Goal: Transaction & Acquisition: Purchase product/service

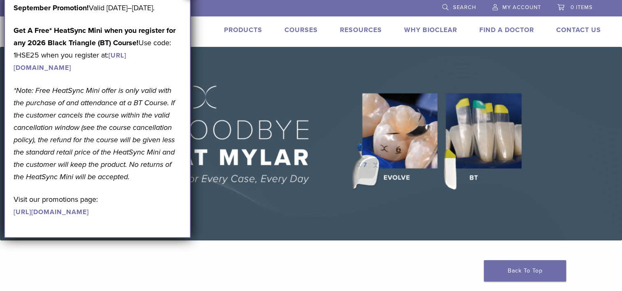
scroll to position [16, 0]
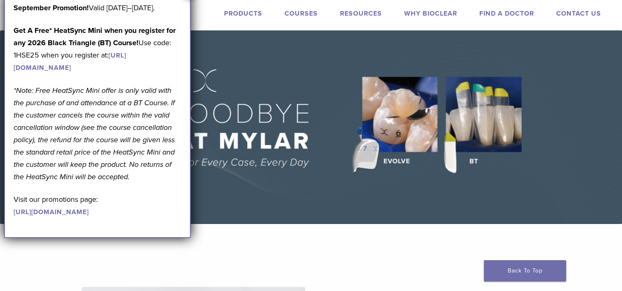
click at [224, 36] on img at bounding box center [311, 126] width 622 height 193
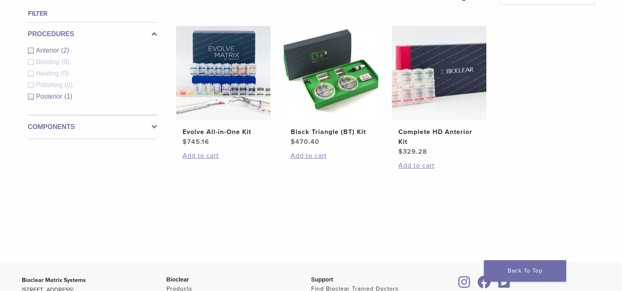
scroll to position [279, 0]
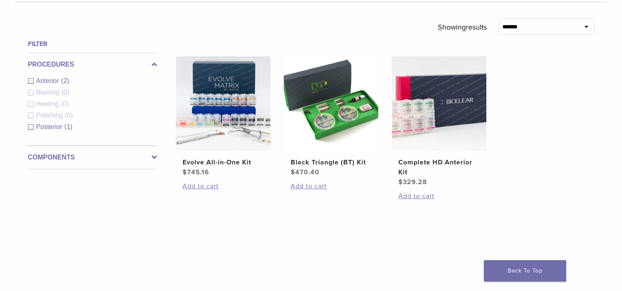
click at [154, 152] on icon at bounding box center [154, 157] width 5 height 10
click at [30, 115] on div "Instruments (0)" at bounding box center [92, 116] width 129 height 10
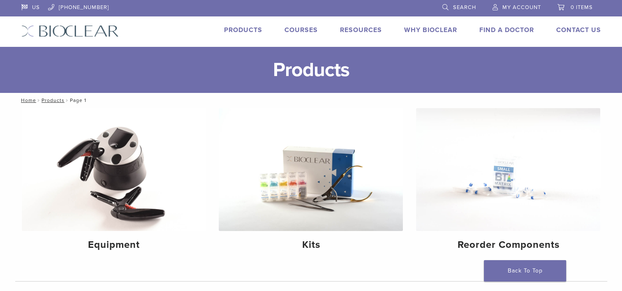
scroll to position [0, 0]
click at [506, 28] on link "Find A Doctor" at bounding box center [506, 30] width 55 height 8
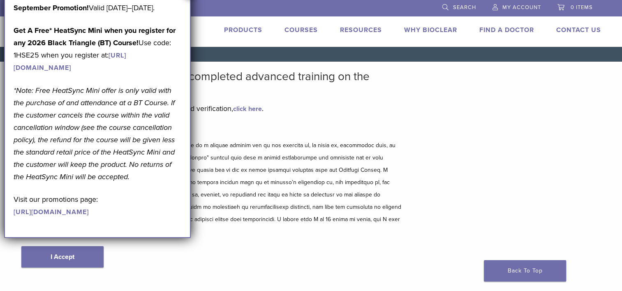
click at [570, 120] on div "Bioclear Certified Providers have completed advanced training on the Bioclear M…" at bounding box center [311, 177] width 592 height 230
drag, startPoint x: 460, startPoint y: 110, endPoint x: 469, endPoint y: 117, distance: 11.4
click at [469, 117] on div "Bioclear Certified Providers have completed advanced training on the Bioclear M…" at bounding box center [311, 177] width 592 height 230
click at [489, 30] on link "Find A Doctor" at bounding box center [506, 30] width 55 height 8
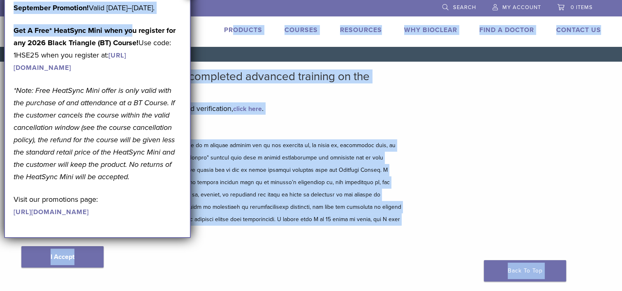
drag, startPoint x: 130, startPoint y: 37, endPoint x: 230, endPoint y: 31, distance: 100.0
click at [230, 31] on body "US [PHONE_NUMBER] Search My Account 0 items Cart No products in the cart. Back …" at bounding box center [311, 244] width 622 height 488
click at [322, 246] on div "Disclaimer and Release of Liability I Accept" at bounding box center [212, 204] width 382 height 159
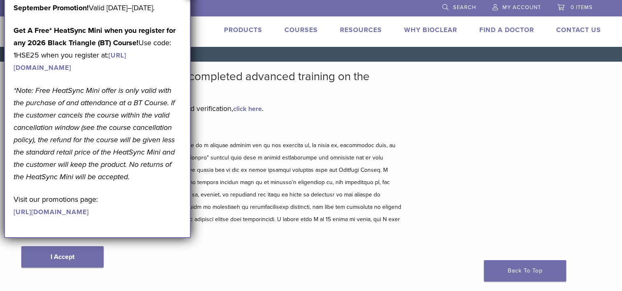
click at [322, 246] on div "Disclaimer and Release of Liability I Accept" at bounding box center [212, 204] width 382 height 159
click at [203, 260] on div "Disclaimer and Release of Liability I Accept" at bounding box center [212, 204] width 382 height 159
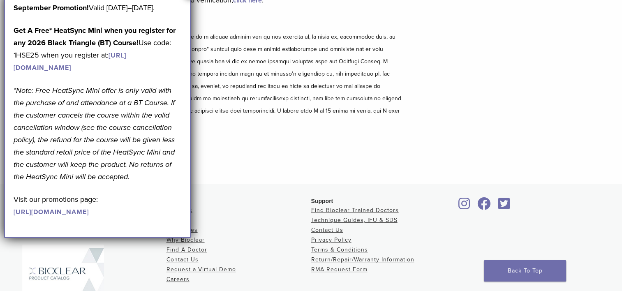
scroll to position [184, 0]
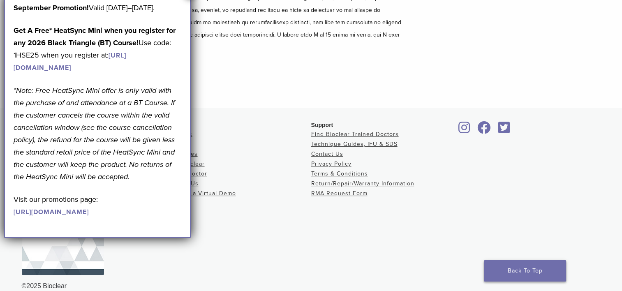
click at [500, 262] on link "Back To Top" at bounding box center [524, 270] width 82 height 21
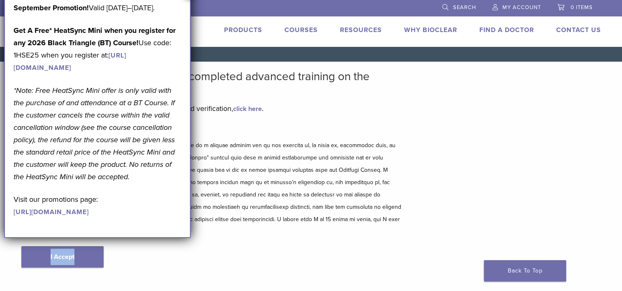
click at [250, 108] on link "click here" at bounding box center [247, 109] width 29 height 8
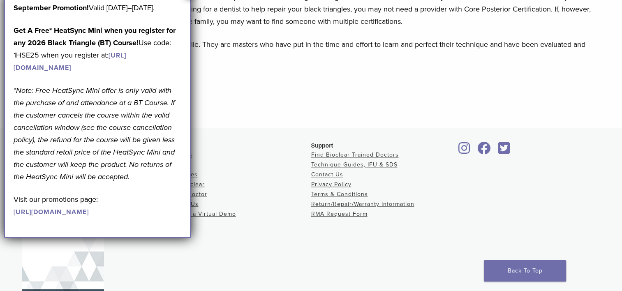
scroll to position [875, 0]
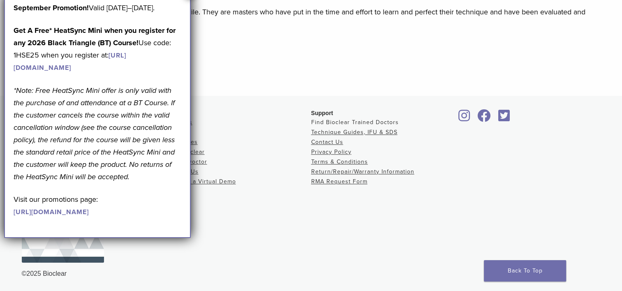
click at [340, 120] on link "Find Bioclear Trained Doctors" at bounding box center [354, 122] width 87 height 7
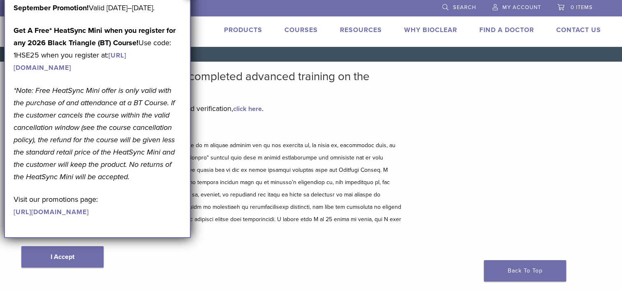
click at [59, 218] on p "Visit our promotions page: [URL][DOMAIN_NAME]" at bounding box center [98, 205] width 168 height 25
click at [163, 218] on p "Visit our promotions page: [URL][DOMAIN_NAME]" at bounding box center [98, 205] width 168 height 25
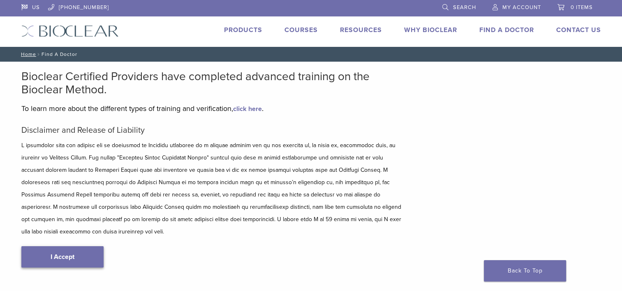
click at [81, 247] on link "I Accept" at bounding box center [62, 256] width 82 height 21
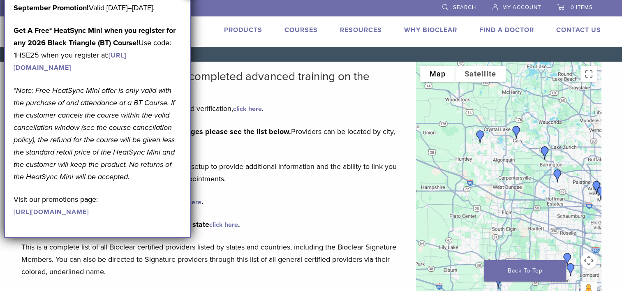
drag, startPoint x: 543, startPoint y: 143, endPoint x: 590, endPoint y: 188, distance: 64.8
click at [590, 188] on div at bounding box center [508, 185] width 185 height 246
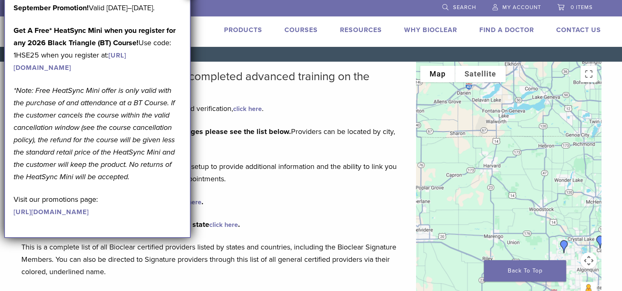
drag, startPoint x: 514, startPoint y: 133, endPoint x: 580, endPoint y: 223, distance: 112.0
click at [580, 223] on div at bounding box center [508, 185] width 185 height 246
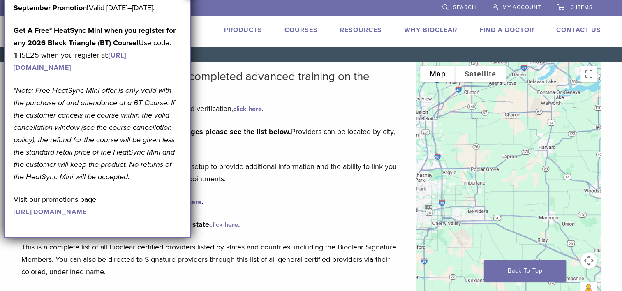
drag, startPoint x: 513, startPoint y: 198, endPoint x: 569, endPoint y: 179, distance: 59.8
click at [569, 179] on div at bounding box center [508, 185] width 185 height 246
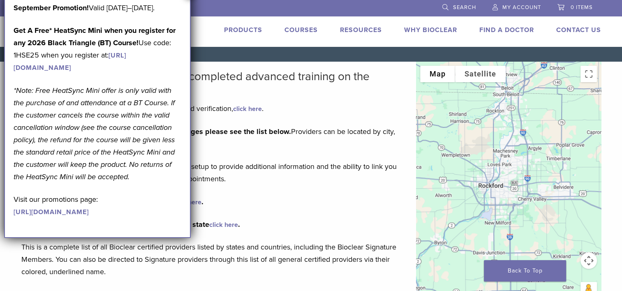
drag, startPoint x: 475, startPoint y: 203, endPoint x: 564, endPoint y: 178, distance: 92.7
click at [564, 178] on div at bounding box center [508, 185] width 185 height 246
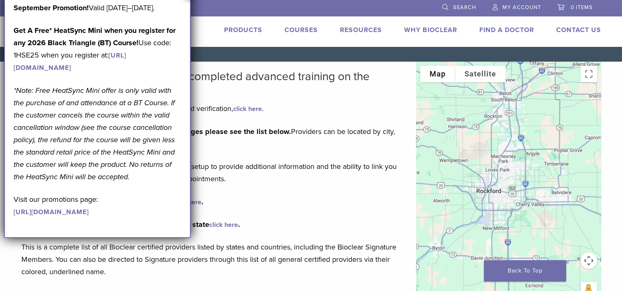
click at [513, 194] on div at bounding box center [508, 185] width 185 height 246
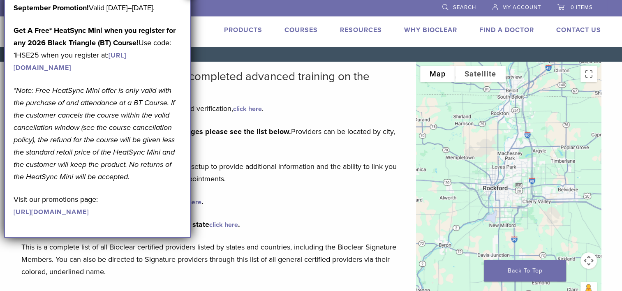
click at [243, 28] on link "Products" at bounding box center [243, 30] width 38 height 8
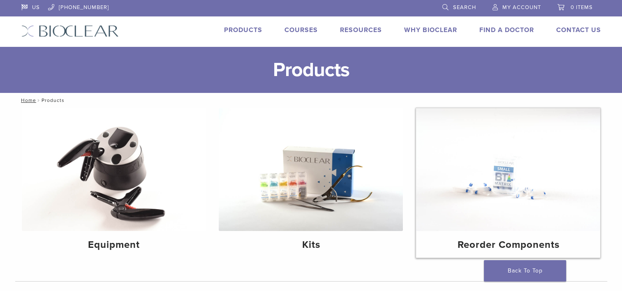
click at [475, 228] on img at bounding box center [508, 169] width 184 height 123
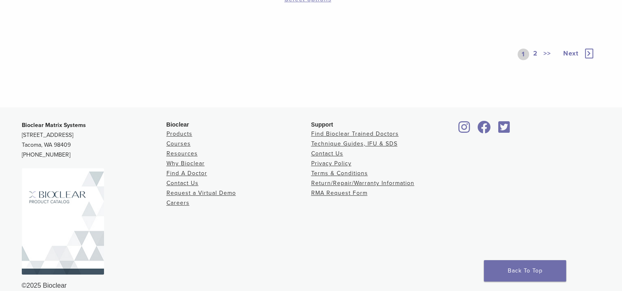
scroll to position [670, 0]
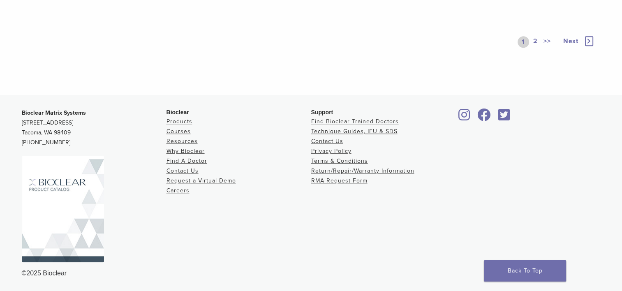
click at [571, 41] on span "Next" at bounding box center [570, 41] width 15 height 8
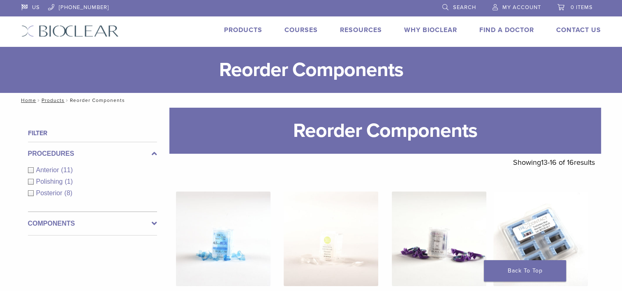
click at [31, 193] on div "Posterior (8)" at bounding box center [92, 193] width 129 height 10
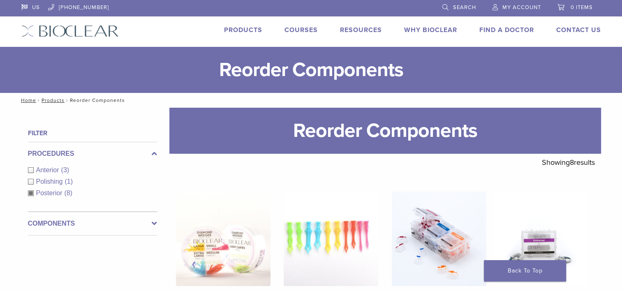
click at [460, 12] on link "Search" at bounding box center [459, 6] width 34 height 12
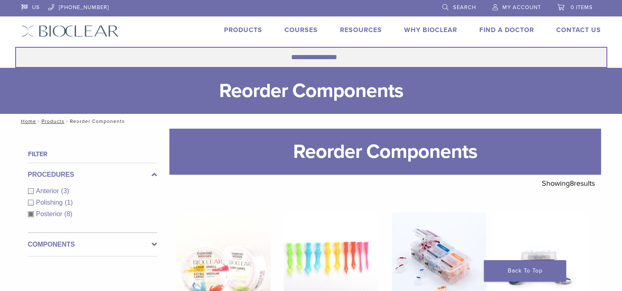
click at [376, 60] on input "Search for:" at bounding box center [311, 57] width 592 height 21
type input "*********"
click at [15, 46] on button "Search" at bounding box center [15, 46] width 0 height 0
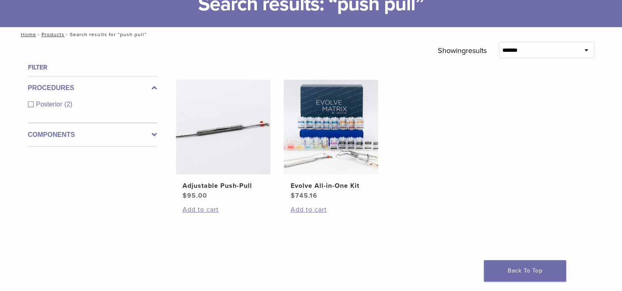
scroll to position [82, 0]
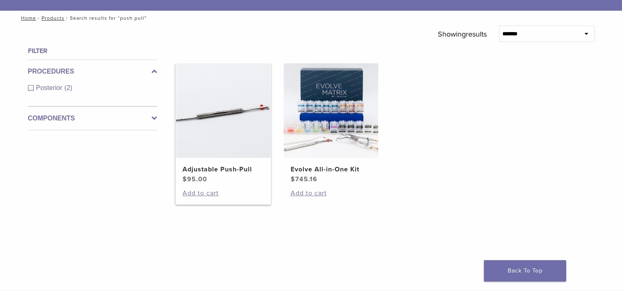
click at [214, 122] on img at bounding box center [223, 110] width 94 height 94
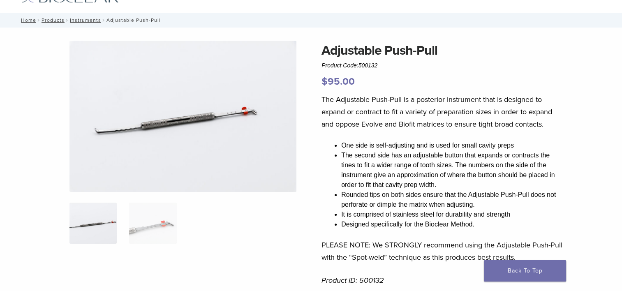
scroll to position [33, 0]
